Goal: Task Accomplishment & Management: Use online tool/utility

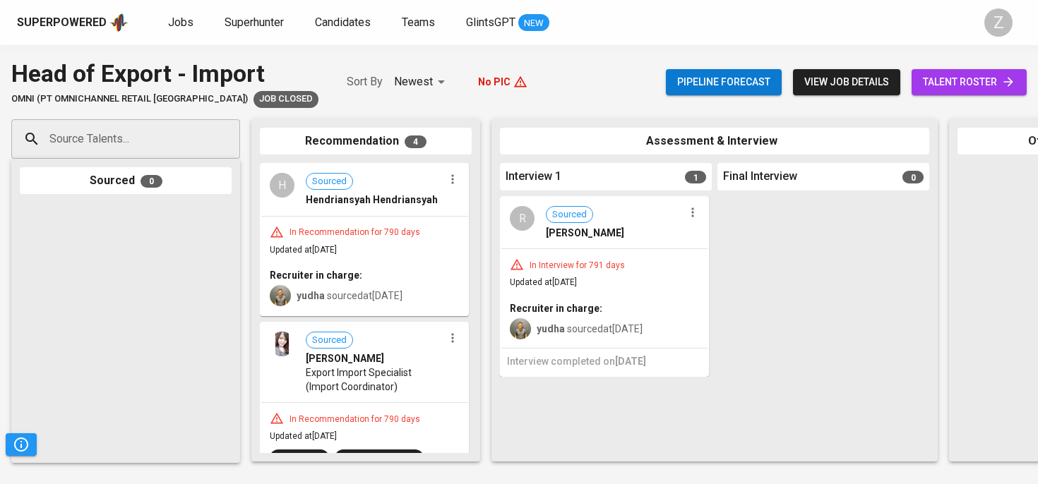
click at [157, 42] on div "Superpowered Jobs Superhunter Candidates Teams GlintsGPT NEW Z" at bounding box center [519, 22] width 1038 height 45
click at [173, 30] on link "Jobs" at bounding box center [182, 23] width 28 height 18
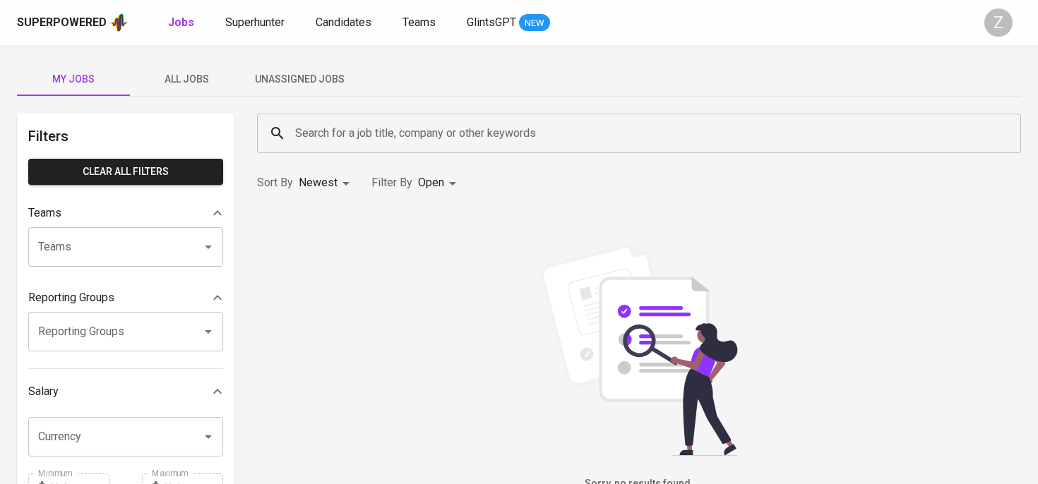
click at [284, 85] on span "Unassigned Jobs" at bounding box center [299, 80] width 96 height 18
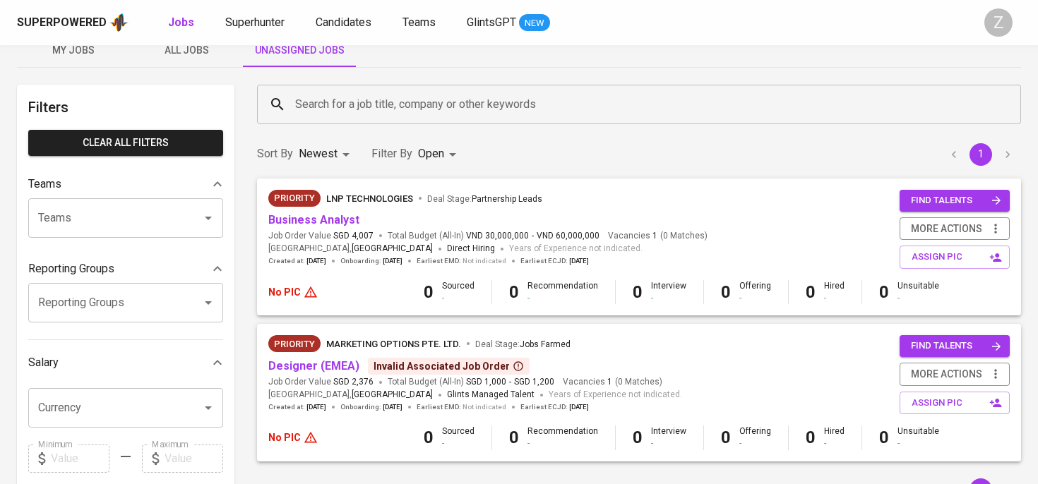
scroll to position [32, 0]
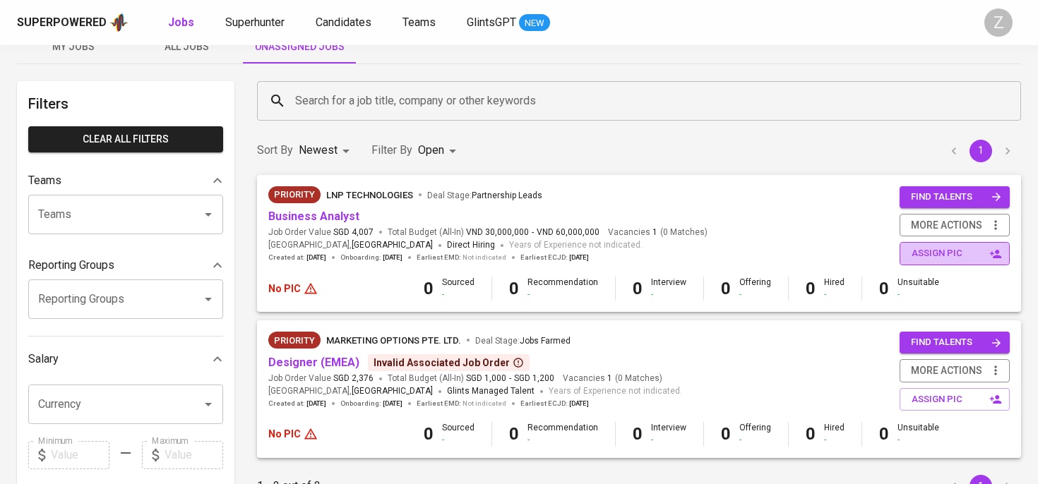
click at [943, 257] on span "assign pic" at bounding box center [955, 254] width 89 height 16
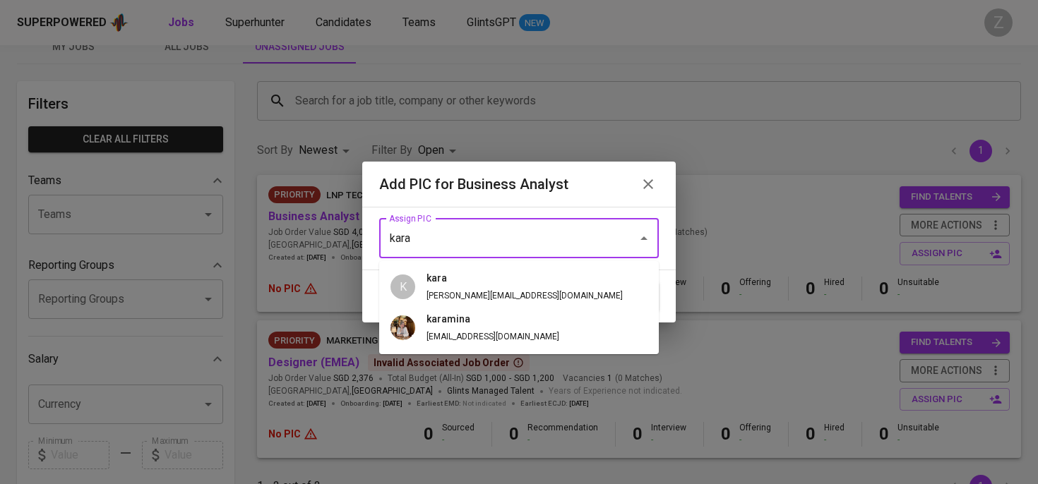
click at [433, 284] on h6 "kara" at bounding box center [524, 279] width 196 height 16
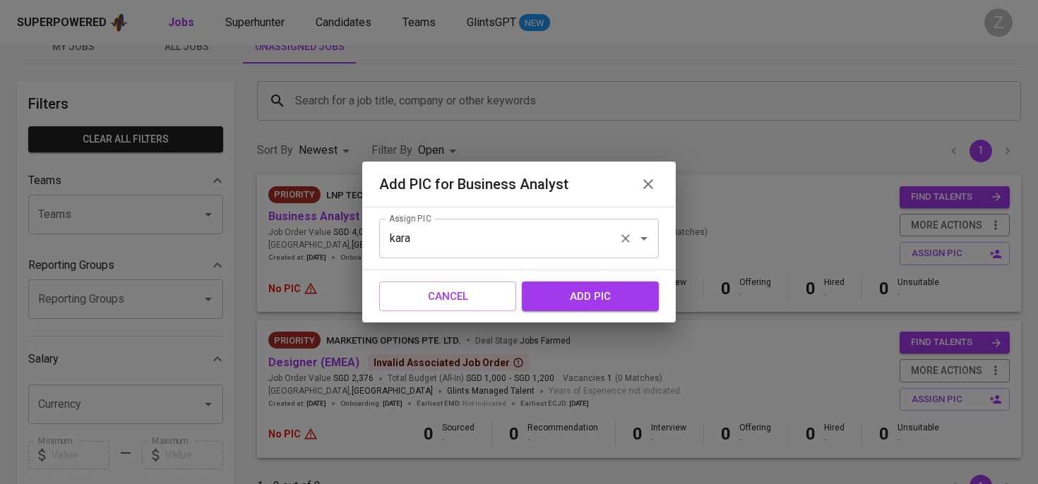
click at [520, 239] on input "kara" at bounding box center [498, 238] width 227 height 27
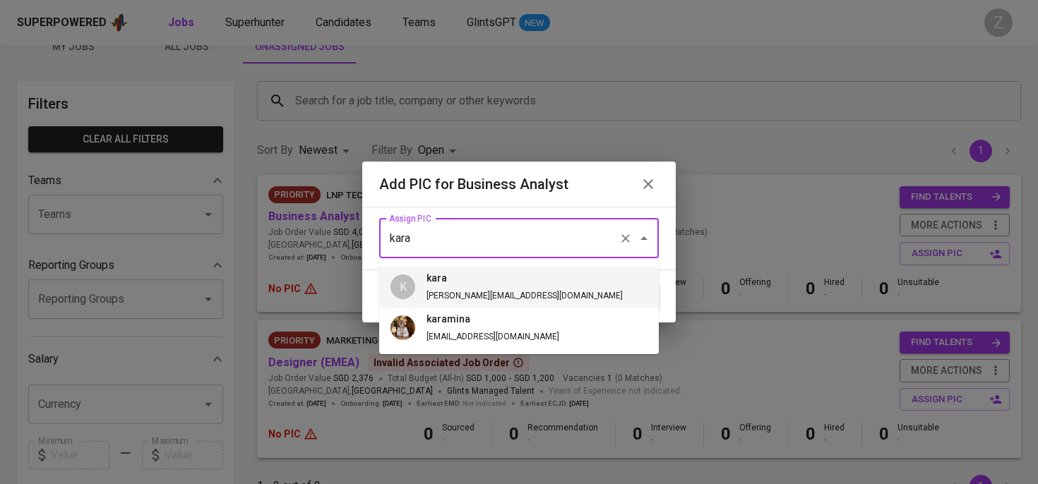
click at [520, 239] on input "kara" at bounding box center [498, 238] width 227 height 27
type input "kara"
click at [515, 280] on h6 "kara" at bounding box center [524, 279] width 196 height 16
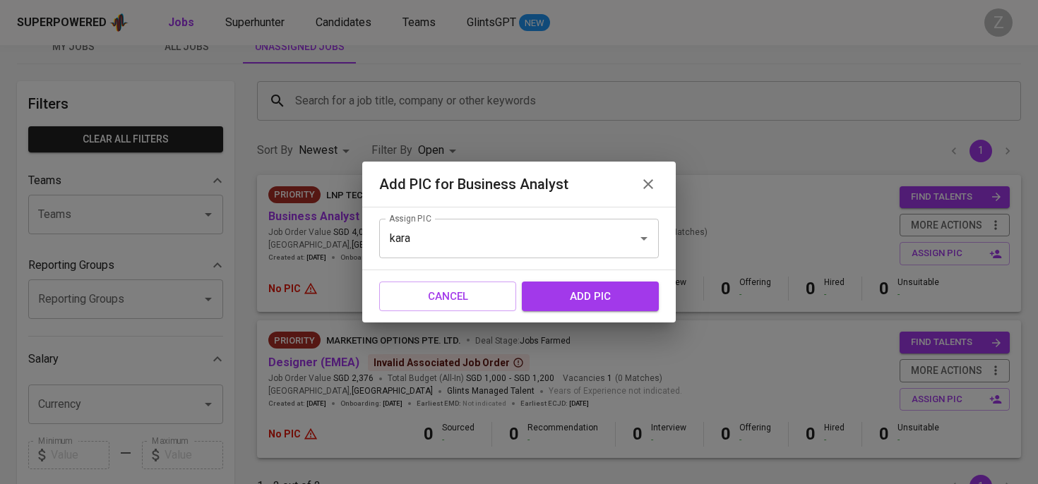
click at [572, 287] on span "add pic" at bounding box center [590, 296] width 106 height 18
